Goal: Task Accomplishment & Management: Use online tool/utility

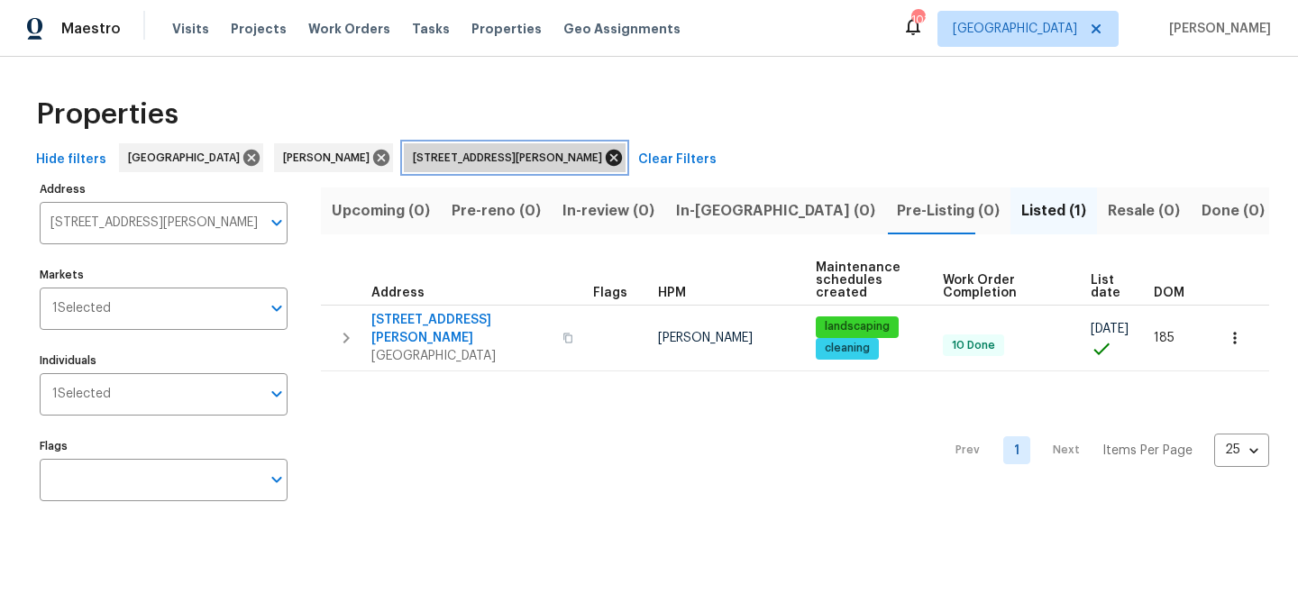
click at [604, 160] on icon at bounding box center [614, 158] width 20 height 20
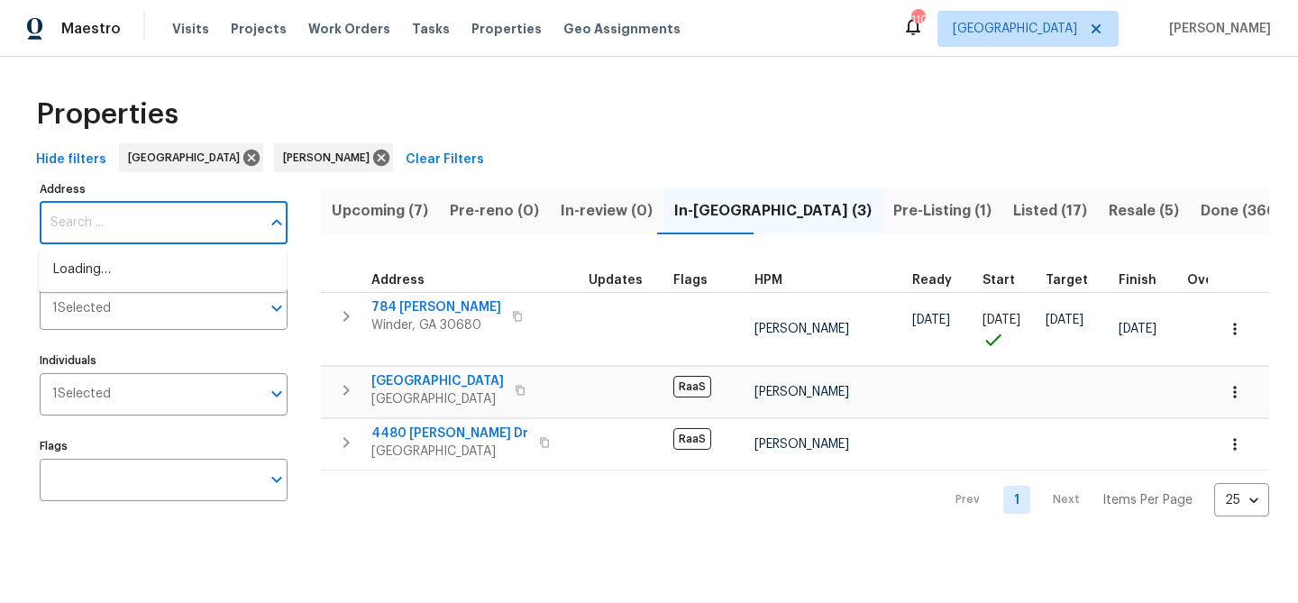
click at [150, 224] on input "Address" at bounding box center [150, 223] width 221 height 42
type input "1832 glenwood"
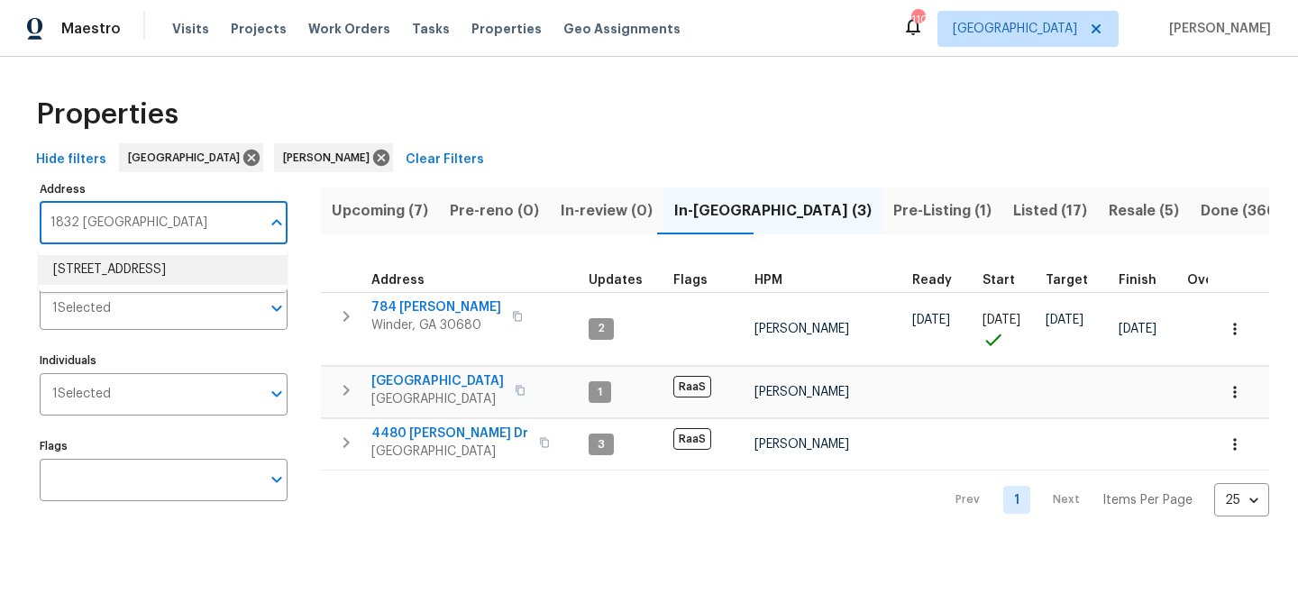
click at [138, 283] on li "1832 Glenwood Ln Snellville GA 30078" at bounding box center [163, 270] width 248 height 30
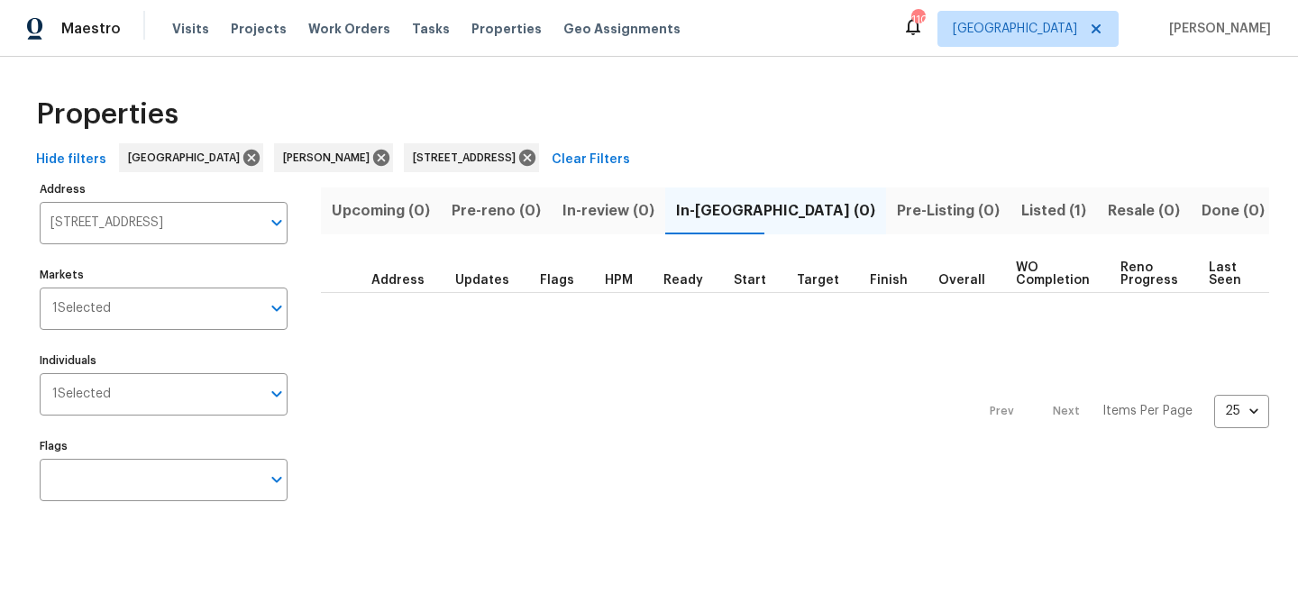
click at [1022, 203] on span "Listed (1)" at bounding box center [1054, 210] width 65 height 25
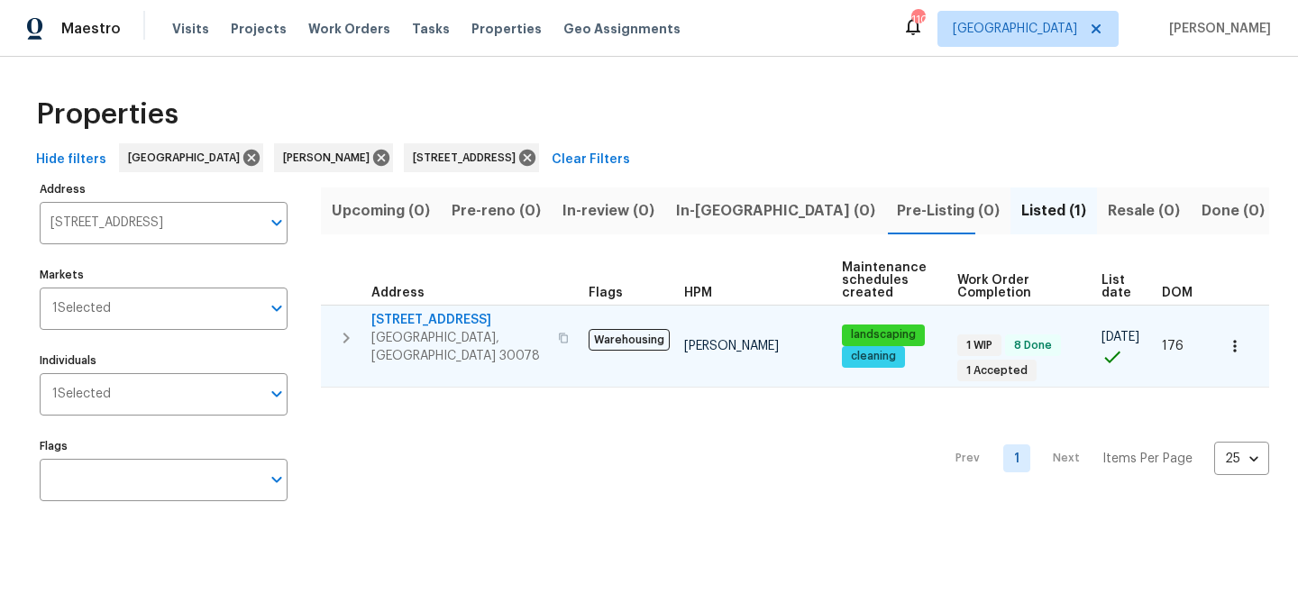
click at [441, 313] on span "[STREET_ADDRESS]" at bounding box center [459, 320] width 176 height 18
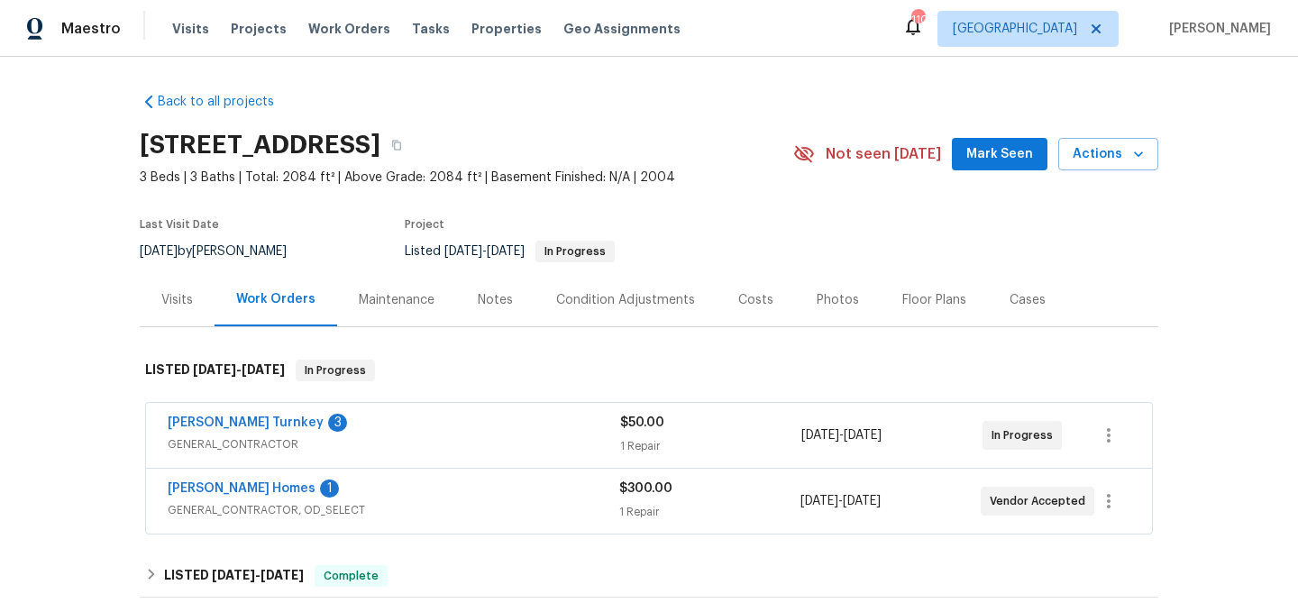
click at [967, 159] on button "Mark Seen" at bounding box center [1000, 154] width 96 height 33
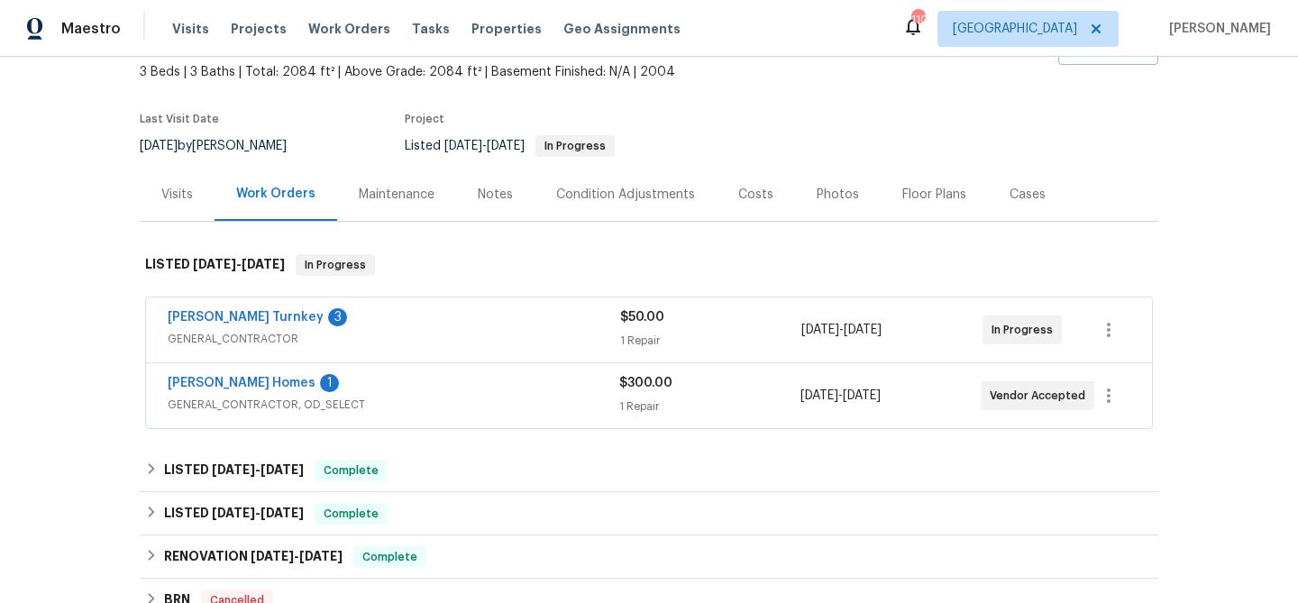
scroll to position [107, 0]
click at [226, 379] on link "Therrien Homes" at bounding box center [242, 381] width 148 height 13
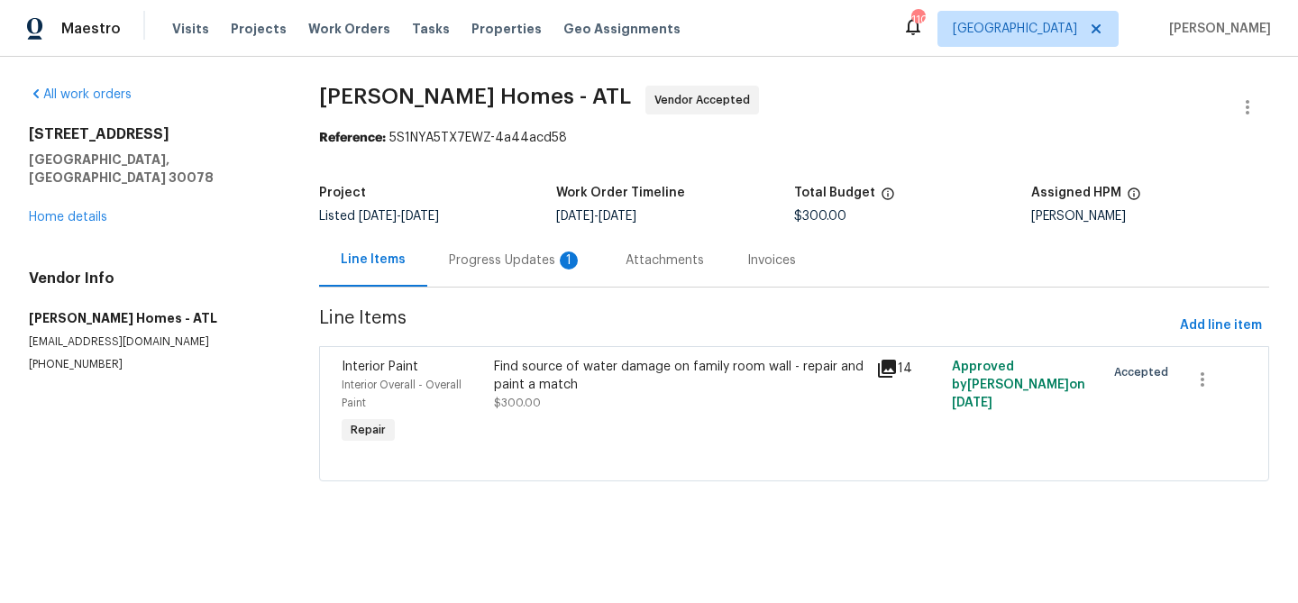
click at [506, 264] on div "Progress Updates 1" at bounding box center [515, 261] width 133 height 18
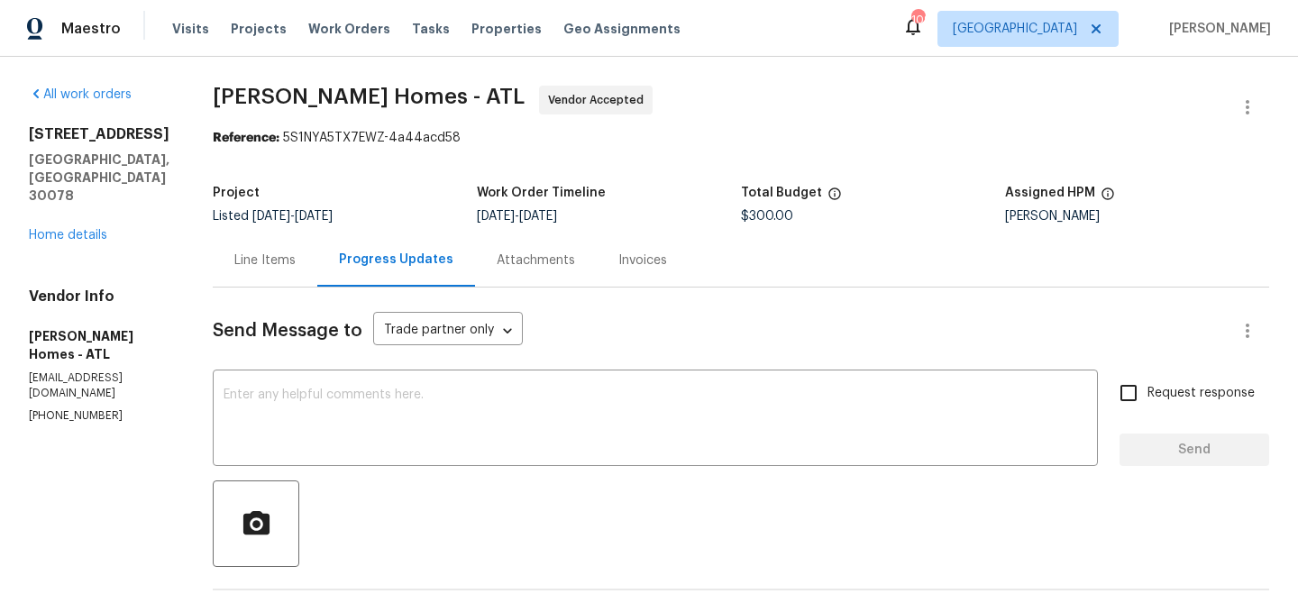
scroll to position [317, 0]
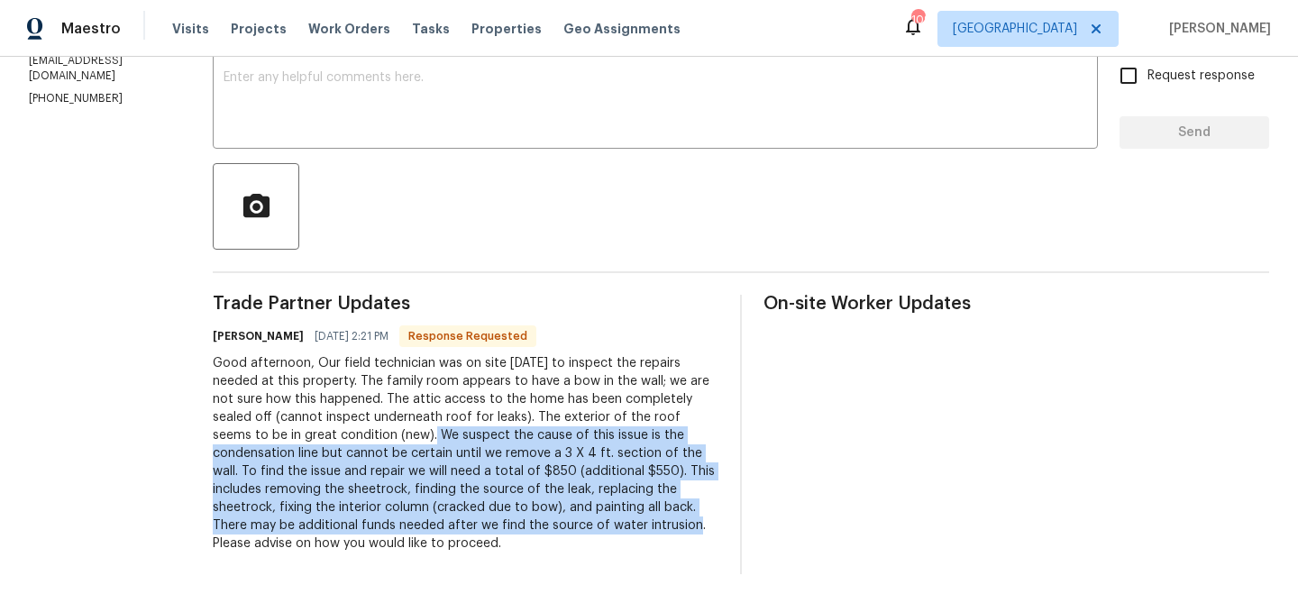
drag, startPoint x: 290, startPoint y: 432, endPoint x: 439, endPoint y: 525, distance: 175.4
click at [439, 527] on div "Good afternoon, Our field technician was on site today to inspect the repairs n…" at bounding box center [466, 453] width 506 height 198
copy div "We suspect the cause of this issue is the condensation line but cannot be certa…"
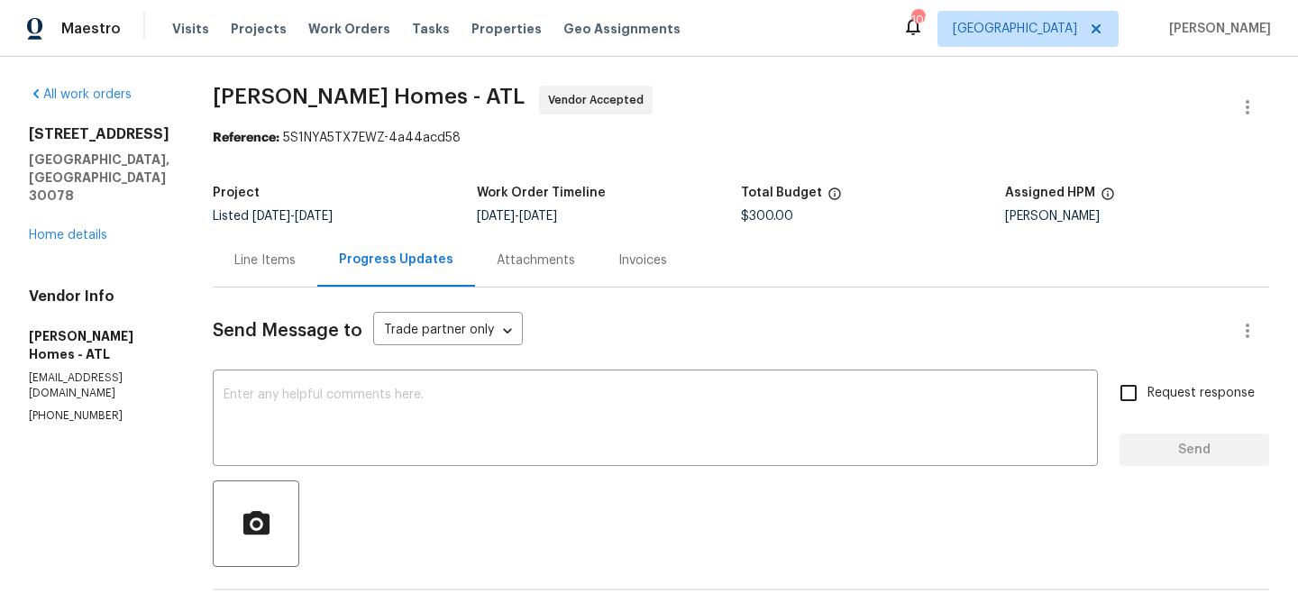
click at [251, 257] on div "Line Items" at bounding box center [264, 261] width 61 height 18
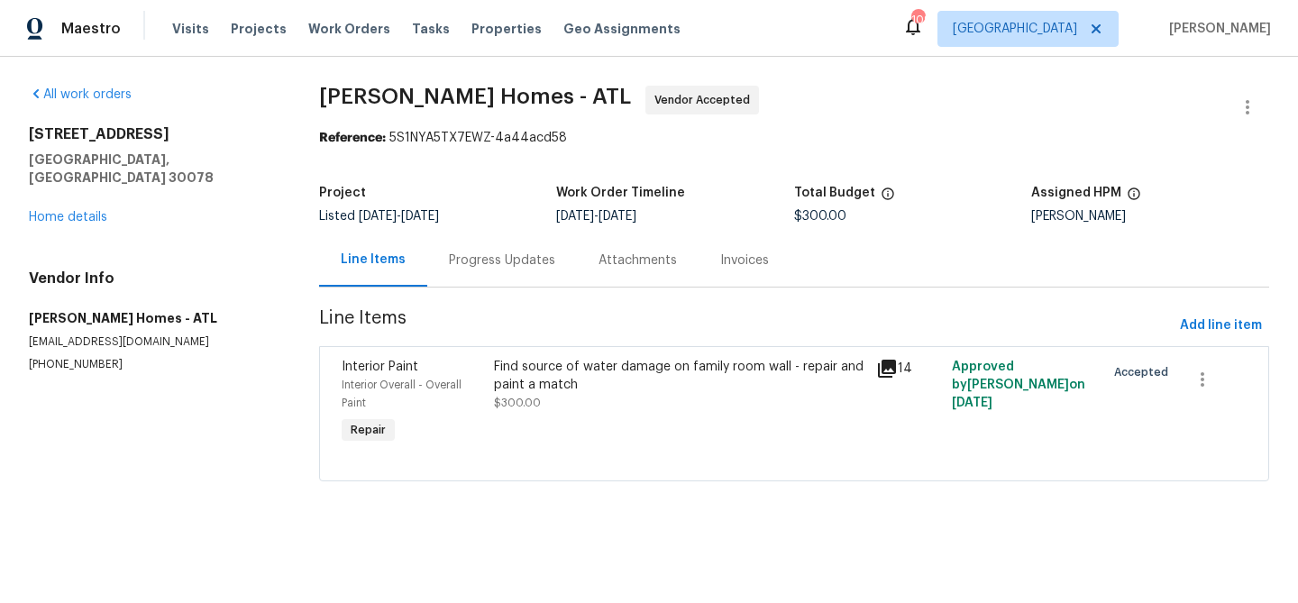
click at [527, 392] on div "Find source of water damage on family room wall - repair and paint a match" at bounding box center [679, 376] width 371 height 36
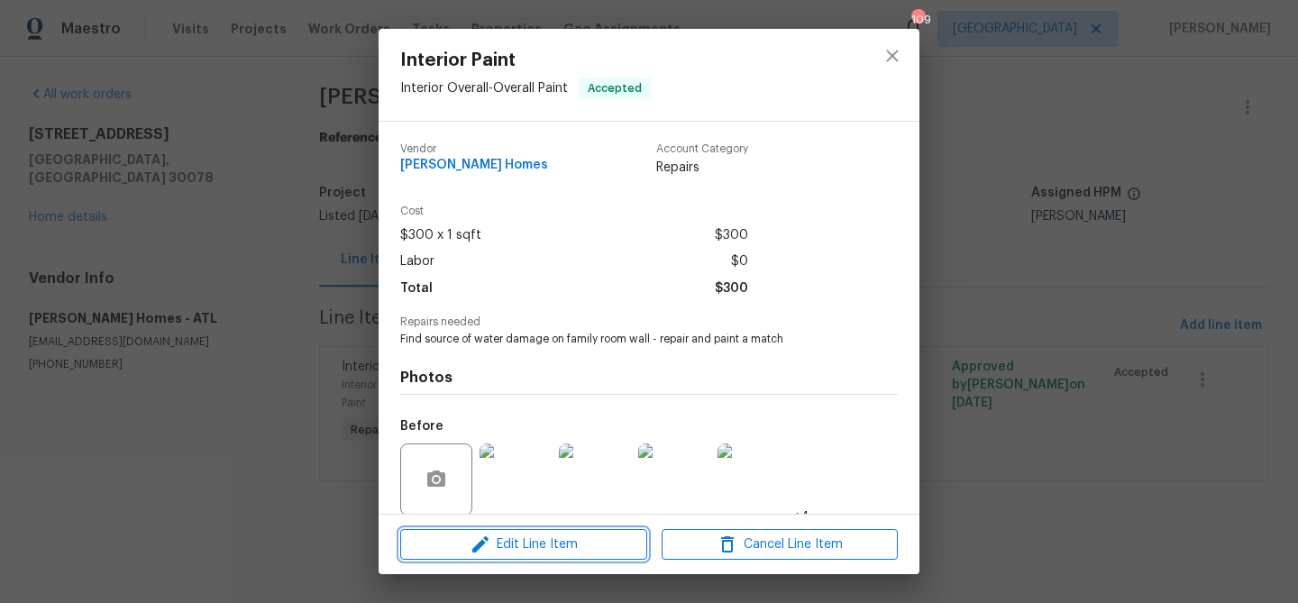
click at [520, 545] on span "Edit Line Item" at bounding box center [524, 545] width 236 height 23
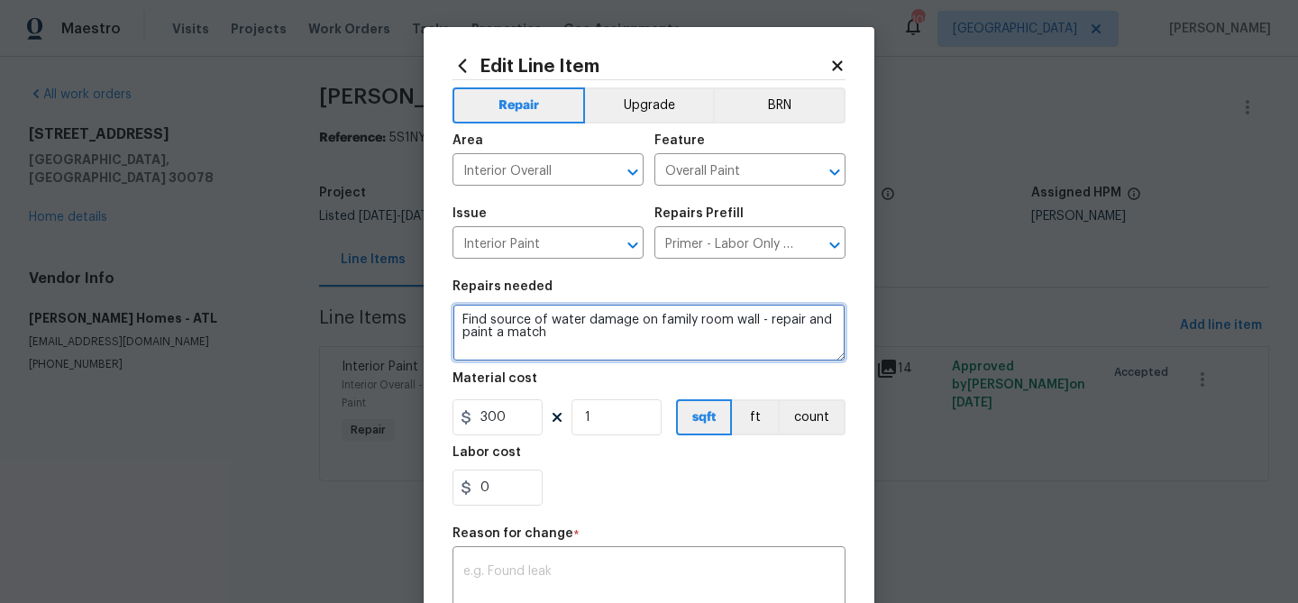
click at [499, 329] on textarea "Find source of water damage on family room wall - repair and paint a match" at bounding box center [649, 333] width 393 height 58
paste textarea "We suspect the cause of this issue is the condensation line but cannot be certa…"
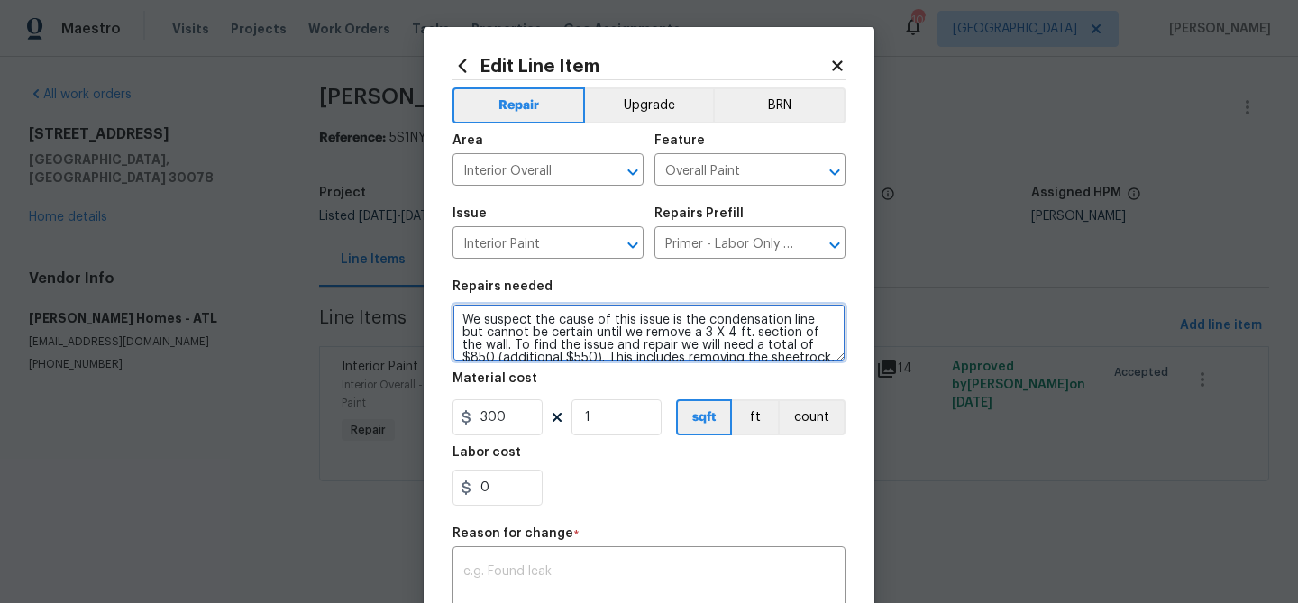
scroll to position [54, 0]
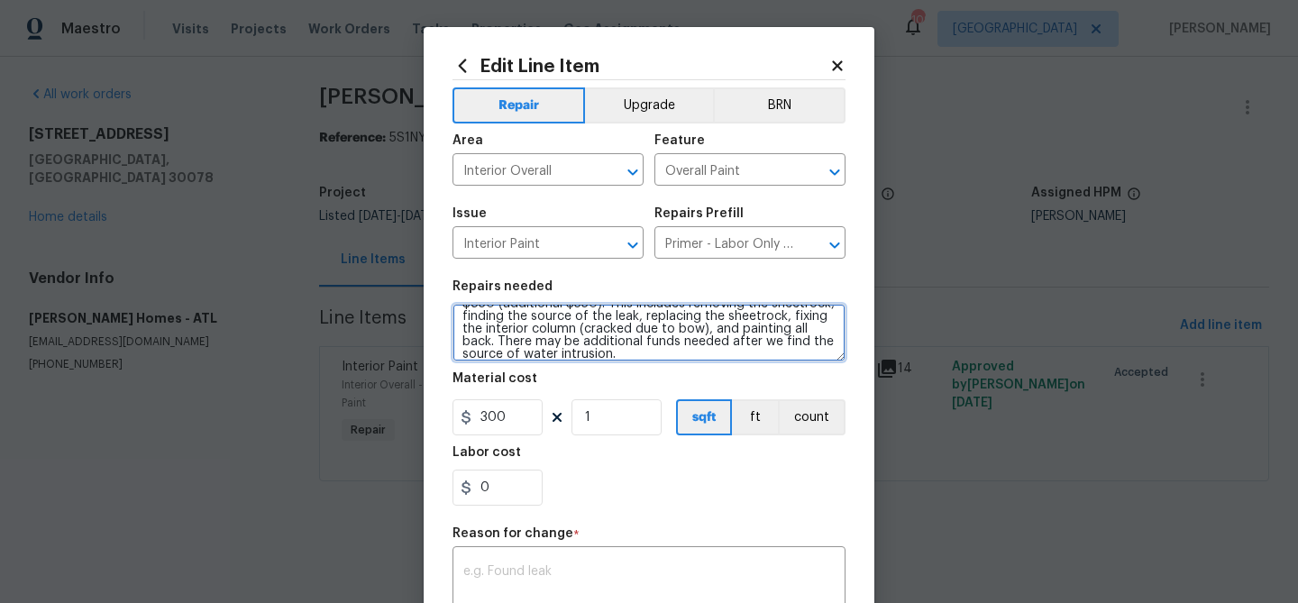
type textarea "We suspect the cause of this issue is the condensation line but cannot be certa…"
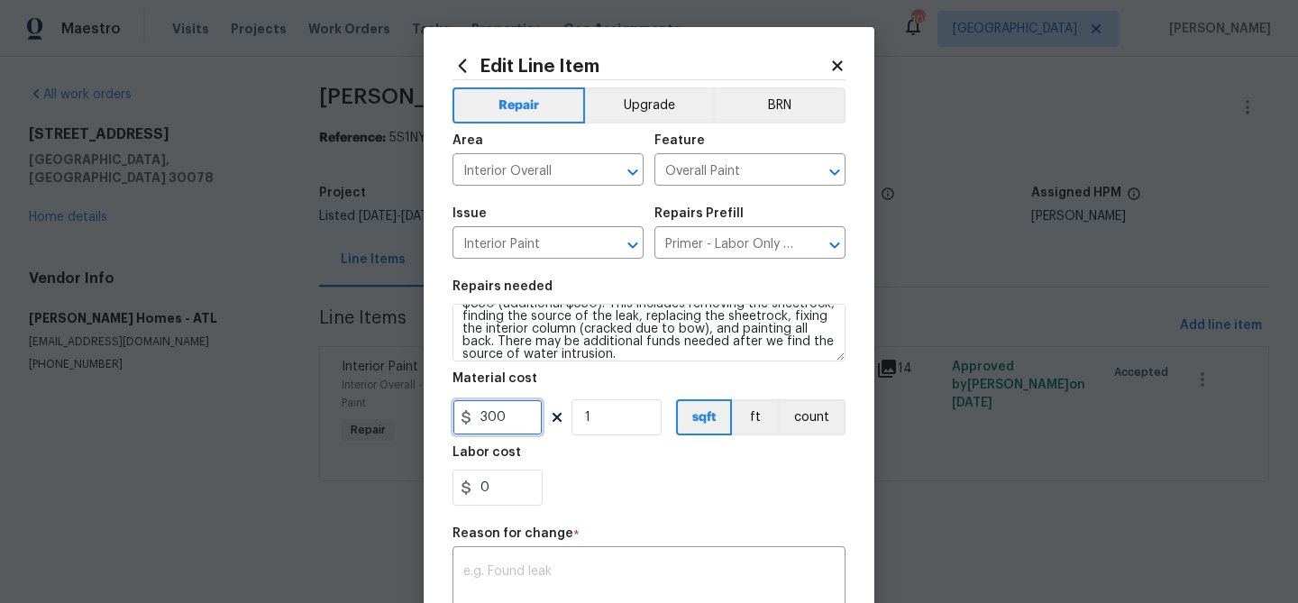
click at [496, 411] on input "300" at bounding box center [498, 417] width 90 height 36
type input "850"
click at [506, 555] on div "x ​" at bounding box center [649, 584] width 393 height 67
paste textarea "We suspect the cause of this issue is the condensation line but cannot be certa…"
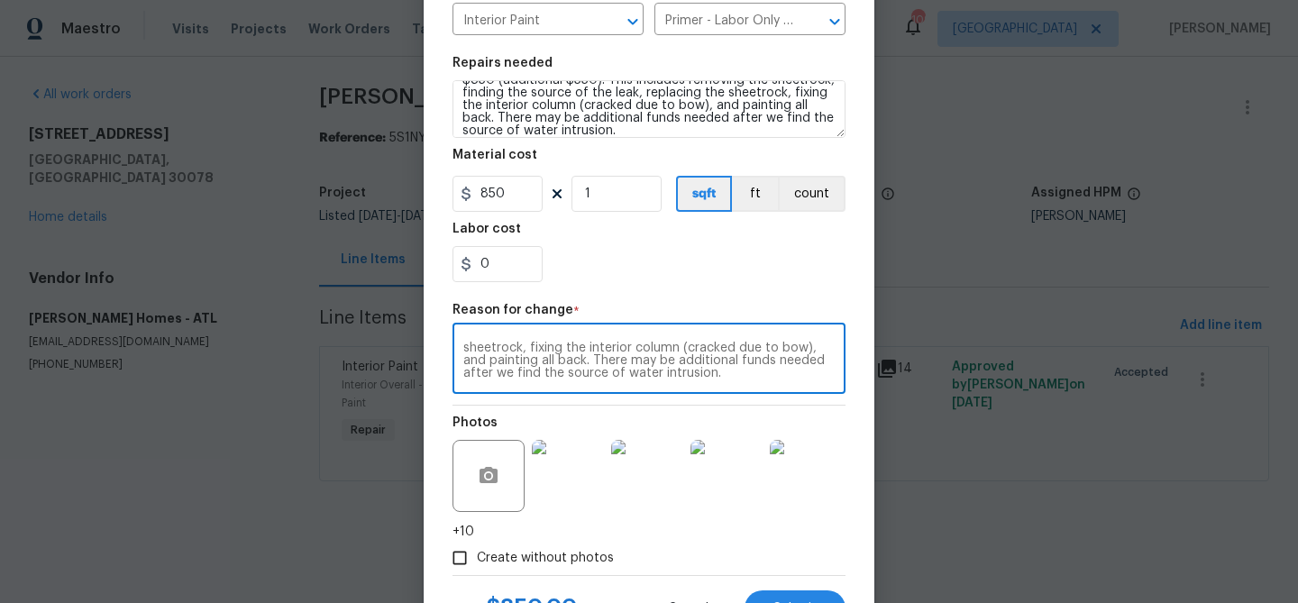
scroll to position [304, 0]
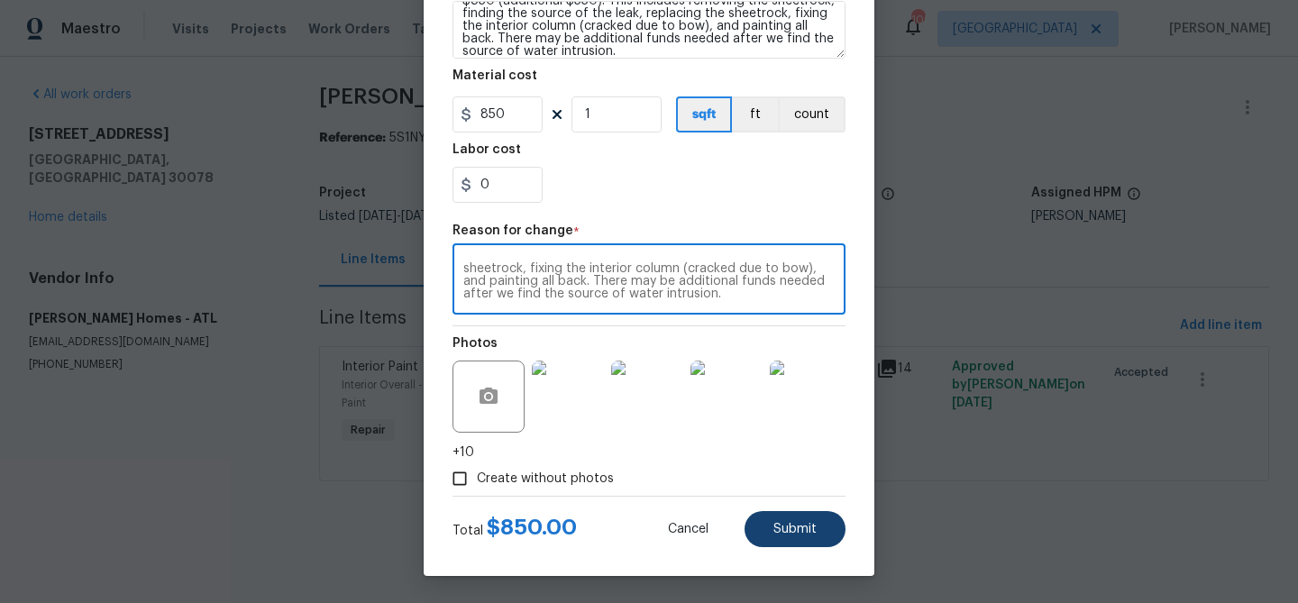
type textarea "We suspect the cause of this issue is the condensation line but cannot be certa…"
click at [776, 530] on span "Submit" at bounding box center [795, 530] width 43 height 14
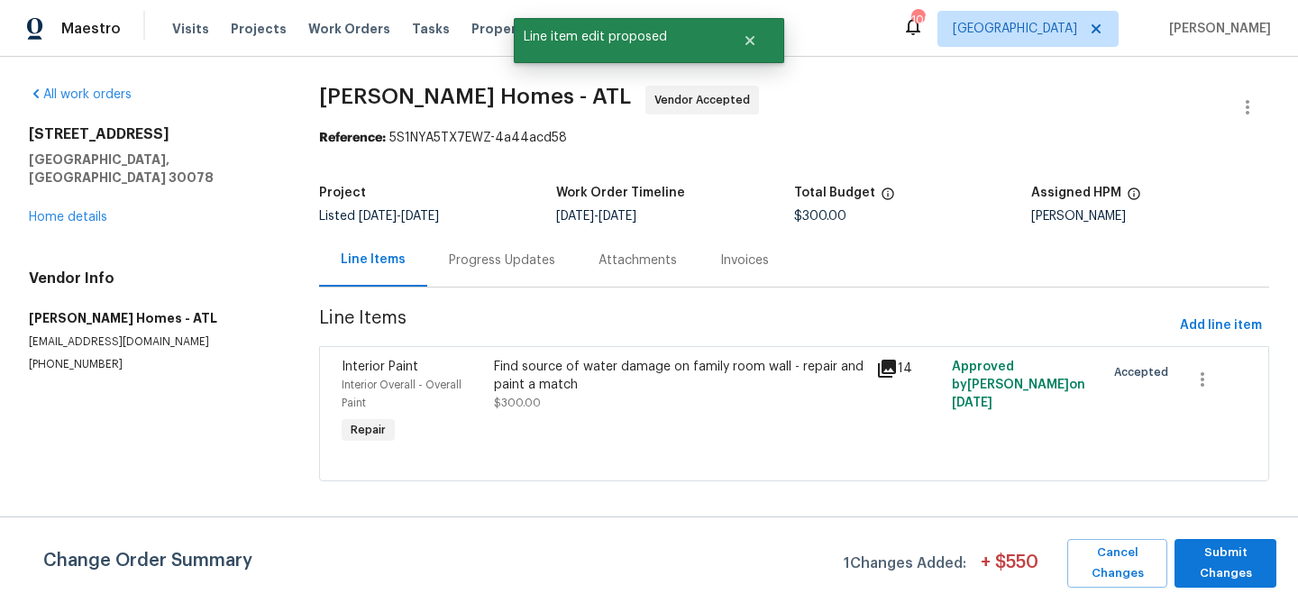
scroll to position [0, 0]
click at [1234, 558] on span "Submit Changes" at bounding box center [1226, 563] width 84 height 41
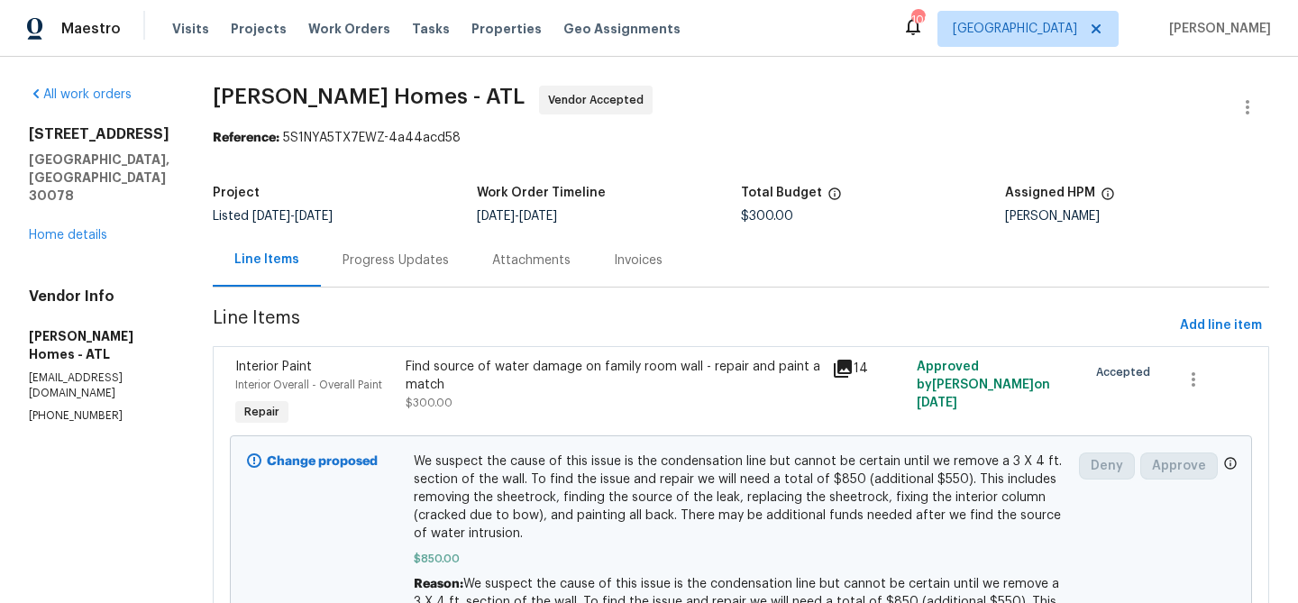
click at [385, 256] on div "Progress Updates" at bounding box center [396, 261] width 106 height 18
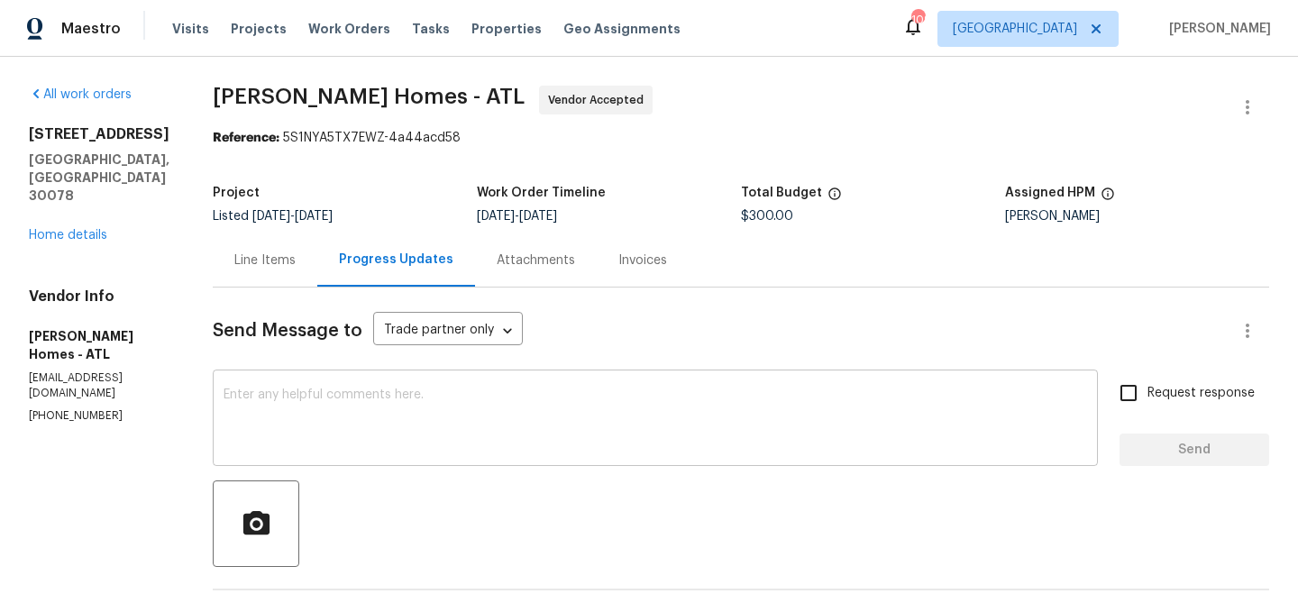
click at [494, 391] on textarea at bounding box center [656, 420] width 864 height 63
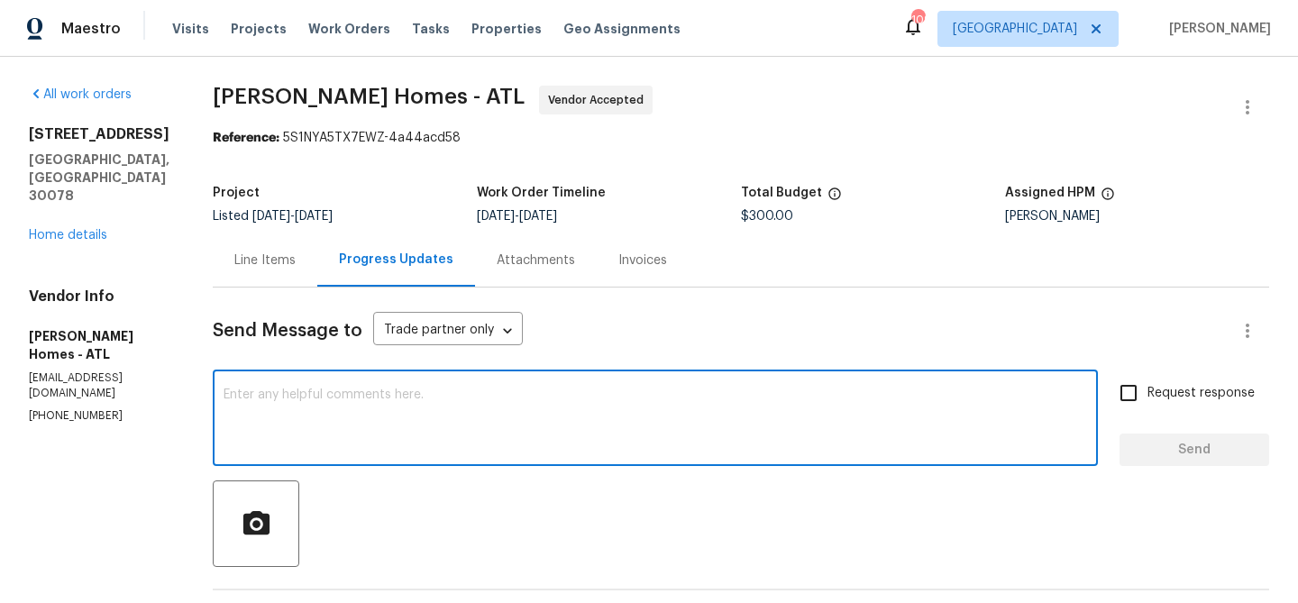
type textarea "Y"
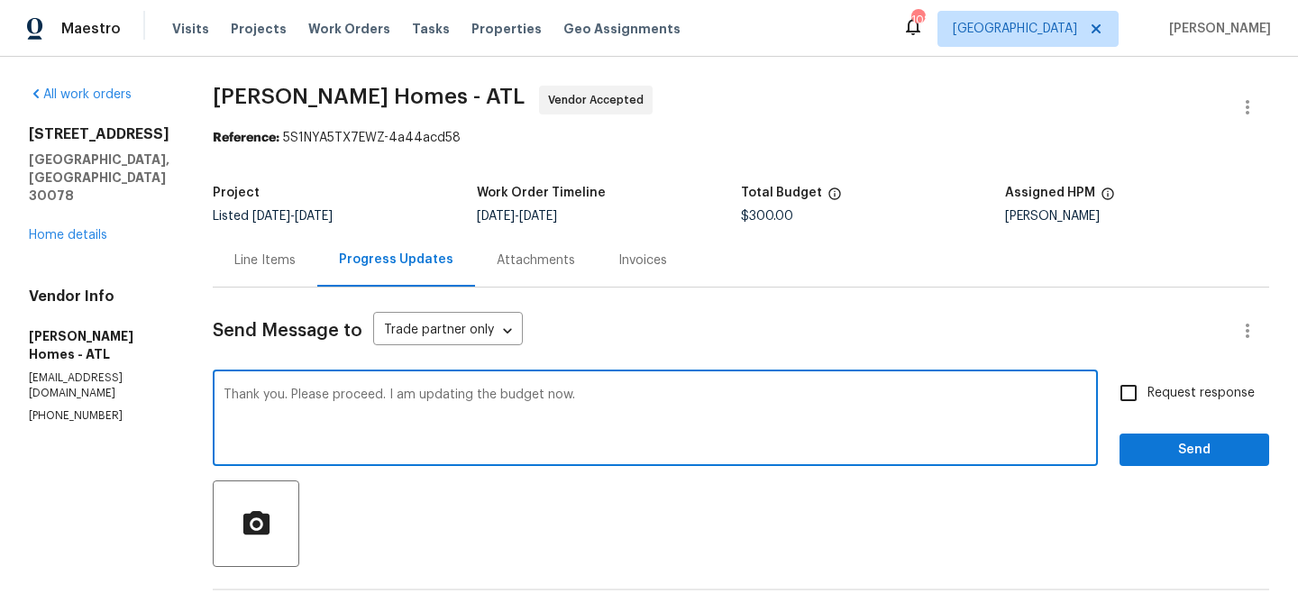
type textarea "Thank you. Please proceed. I am updating the budget now."
click at [1207, 451] on span "Send" at bounding box center [1194, 450] width 121 height 23
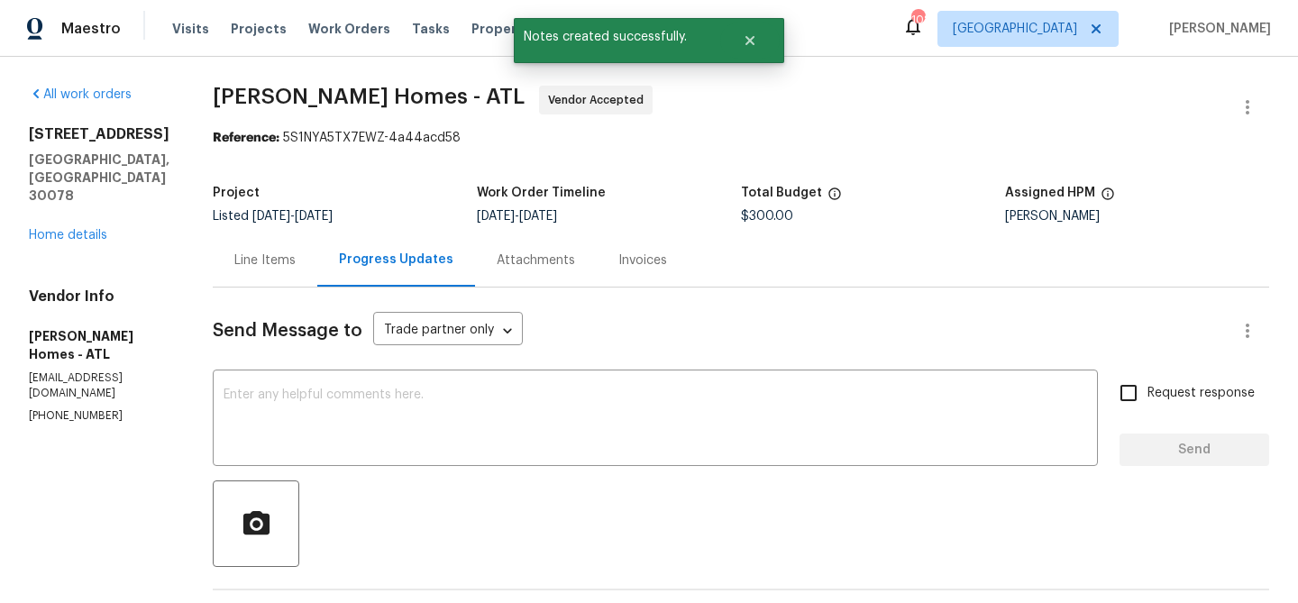
drag, startPoint x: 234, startPoint y: 255, endPoint x: 360, endPoint y: 232, distance: 127.5
click at [236, 254] on div "Line Items" at bounding box center [264, 261] width 61 height 18
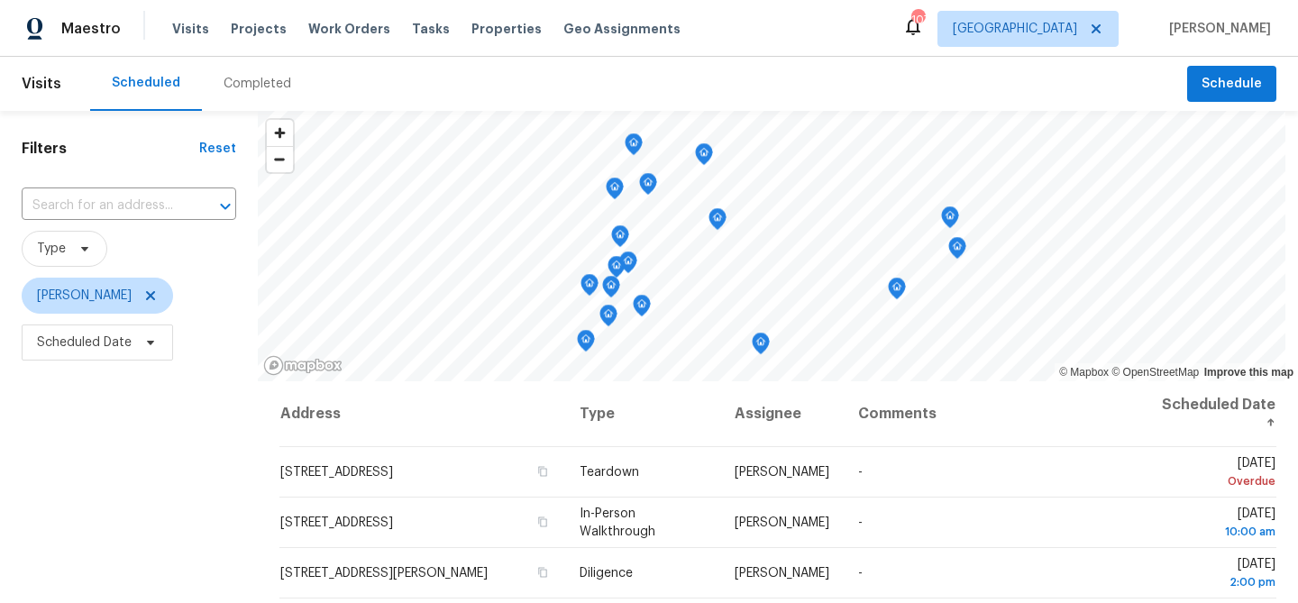
scroll to position [256, 0]
